Goal: Information Seeking & Learning: Compare options

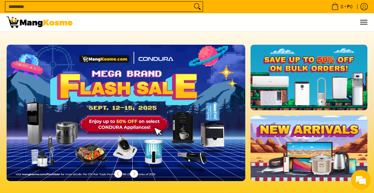
click at [95, 126] on img at bounding box center [126, 113] width 239 height 136
click at [99, 142] on img at bounding box center [126, 113] width 239 height 136
click at [72, 109] on img at bounding box center [126, 113] width 239 height 136
click at [348, 70] on link at bounding box center [309, 77] width 117 height 65
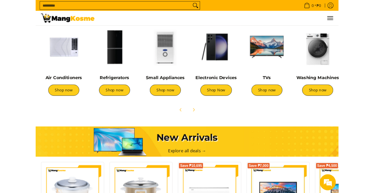
scroll to position [243, 0]
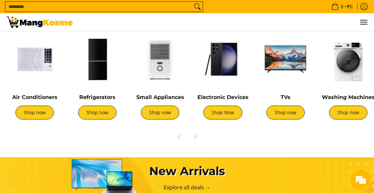
click at [87, 114] on link "Shop now" at bounding box center [97, 112] width 38 height 14
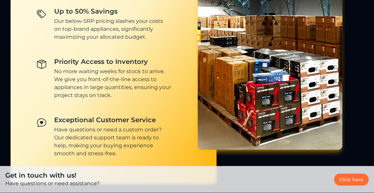
scroll to position [550, 0]
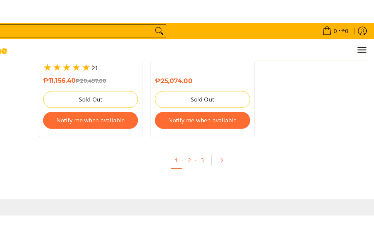
scroll to position [1466, 0]
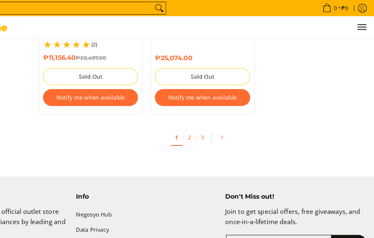
click at [248, 111] on icon "Pagination" at bounding box center [248, 112] width 1 height 3
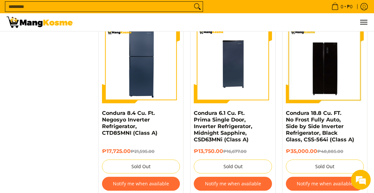
scroll to position [1479, 0]
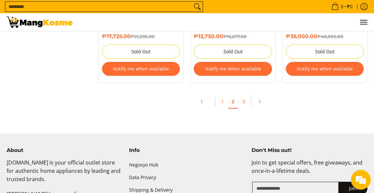
click at [258, 99] on icon "Pagination" at bounding box center [259, 101] width 5 height 5
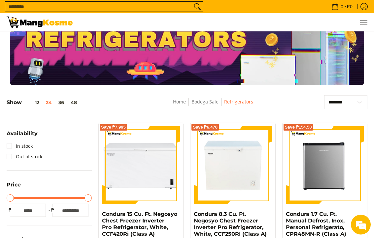
scroll to position [23, 0]
click at [14, 148] on link "In stock" at bounding box center [20, 146] width 26 height 11
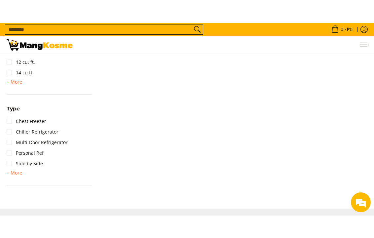
scroll to position [471, 0]
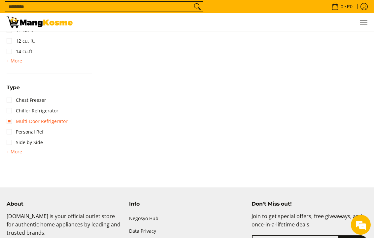
click at [61, 122] on link "Multi-Door Refrigerator" at bounding box center [37, 121] width 61 height 11
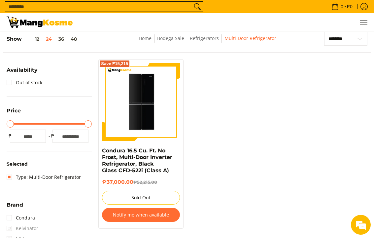
click at [160, 104] on img at bounding box center [141, 101] width 78 height 76
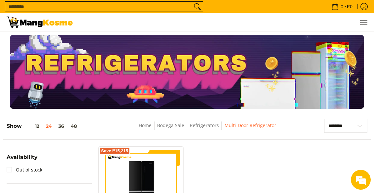
scroll to position [105, 0]
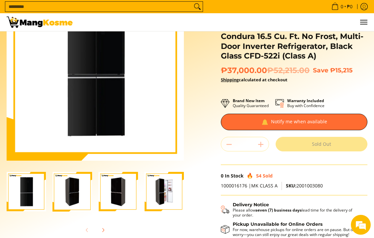
scroll to position [62, 0]
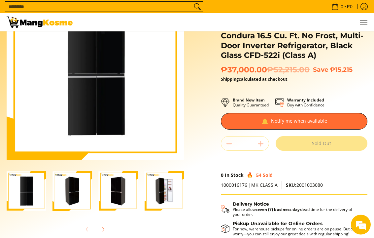
click at [77, 191] on img "Condura 16.5 Cu. Ft. No Frost, Multi-Door Inverter Refrigerator, Black Glass CF…" at bounding box center [72, 190] width 39 height 39
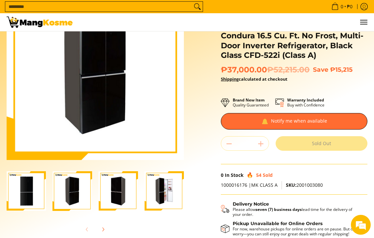
click at [110, 192] on img "Condura 16.5 Cu. Ft. No Frost, Multi-Door Inverter Refrigerator, Black Glass CF…" at bounding box center [118, 190] width 39 height 39
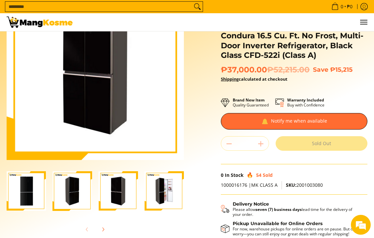
click at [170, 192] on img "Condura 16.5 Cu. Ft. No Frost, Multi-Door Inverter Refrigerator, Black Glass CF…" at bounding box center [164, 190] width 39 height 39
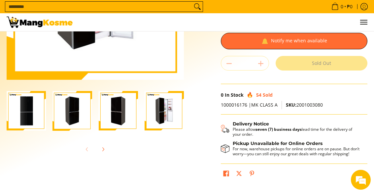
scroll to position [138, 0]
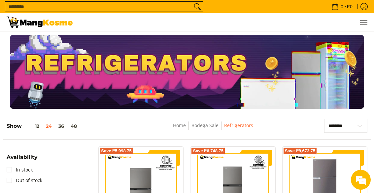
scroll to position [1255, 0]
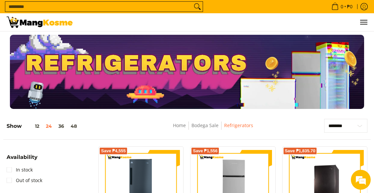
scroll to position [1481, 67]
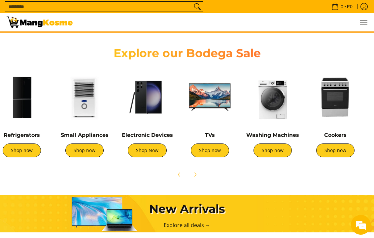
scroll to position [0, 76]
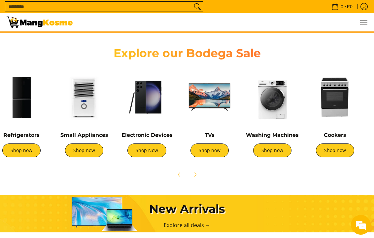
click at [339, 108] on img at bounding box center [335, 97] width 56 height 56
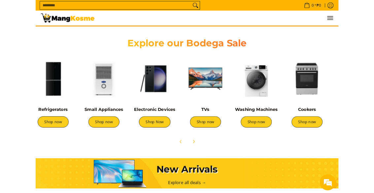
scroll to position [223, 0]
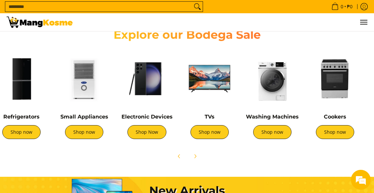
click at [76, 133] on link "Shop now" at bounding box center [84, 132] width 38 height 14
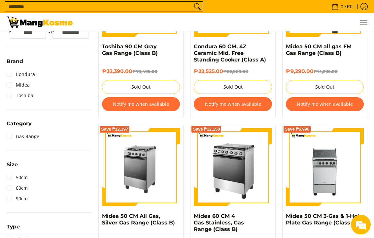
scroll to position [193, 0]
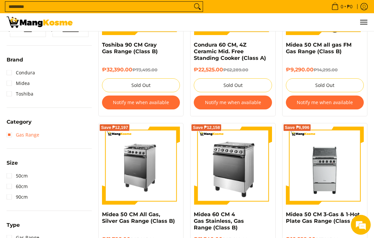
click at [12, 135] on link "Gas Range" at bounding box center [23, 135] width 33 height 11
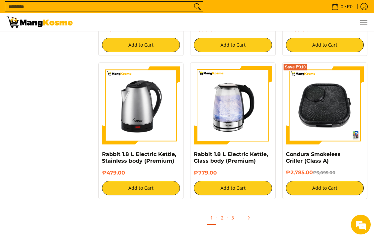
scroll to position [1117, 0]
click at [250, 192] on icon "Pagination" at bounding box center [248, 217] width 5 height 5
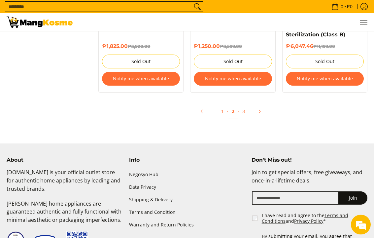
scroll to position [1395, 0]
click at [265, 107] on link "Pagination" at bounding box center [262, 111] width 16 height 11
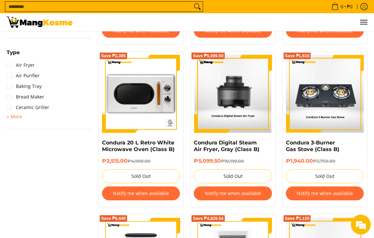
scroll to position [434, 0]
click at [342, 104] on img at bounding box center [325, 94] width 78 height 78
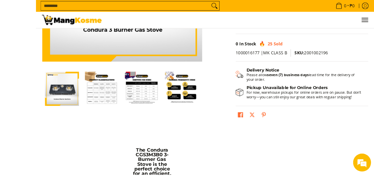
scroll to position [185, 0]
